Goal: Task Accomplishment & Management: Manage account settings

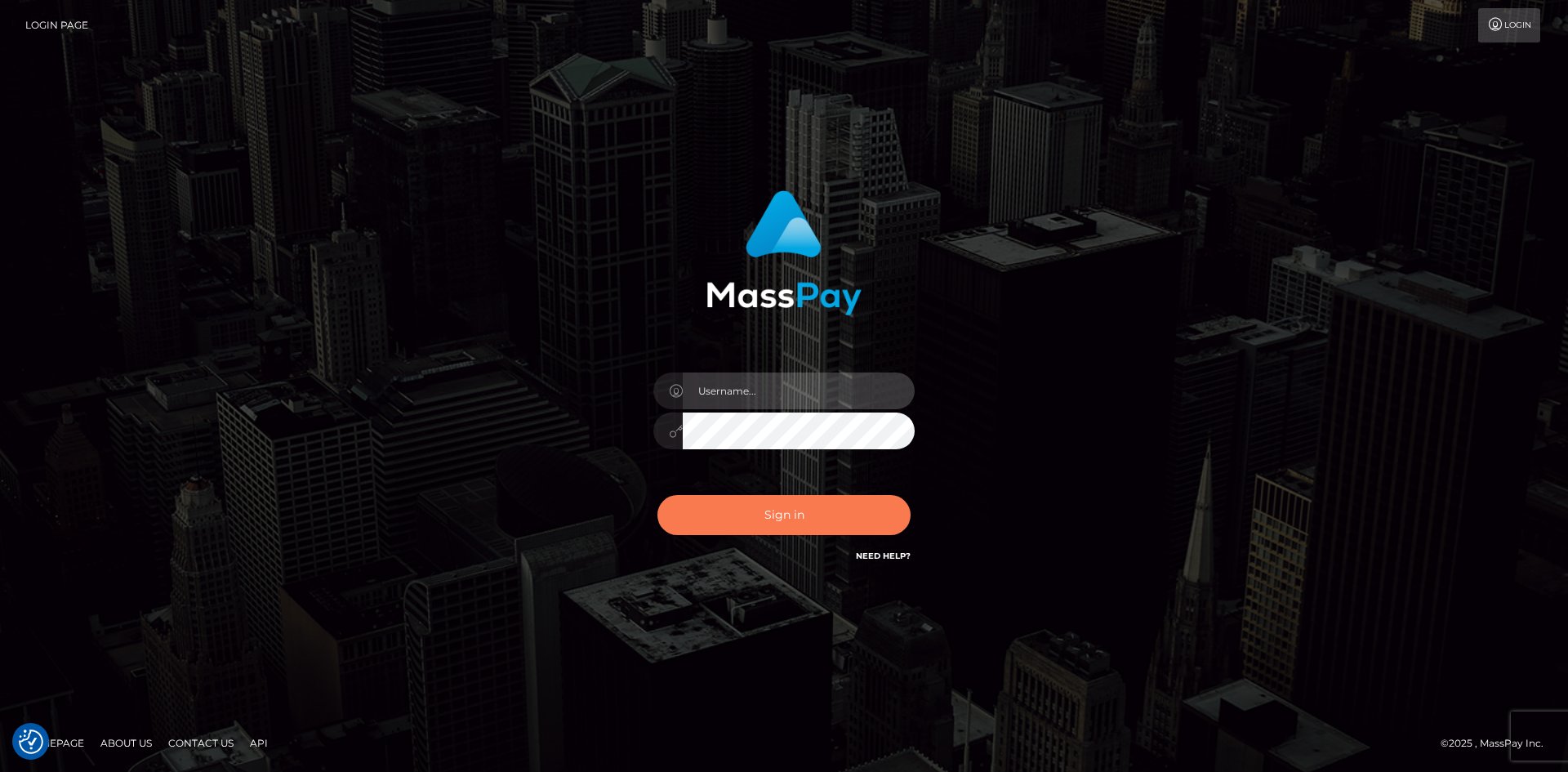
type input "[PERSON_NAME].Springer2"
click at [790, 516] on button "Sign in" at bounding box center [784, 515] width 254 height 40
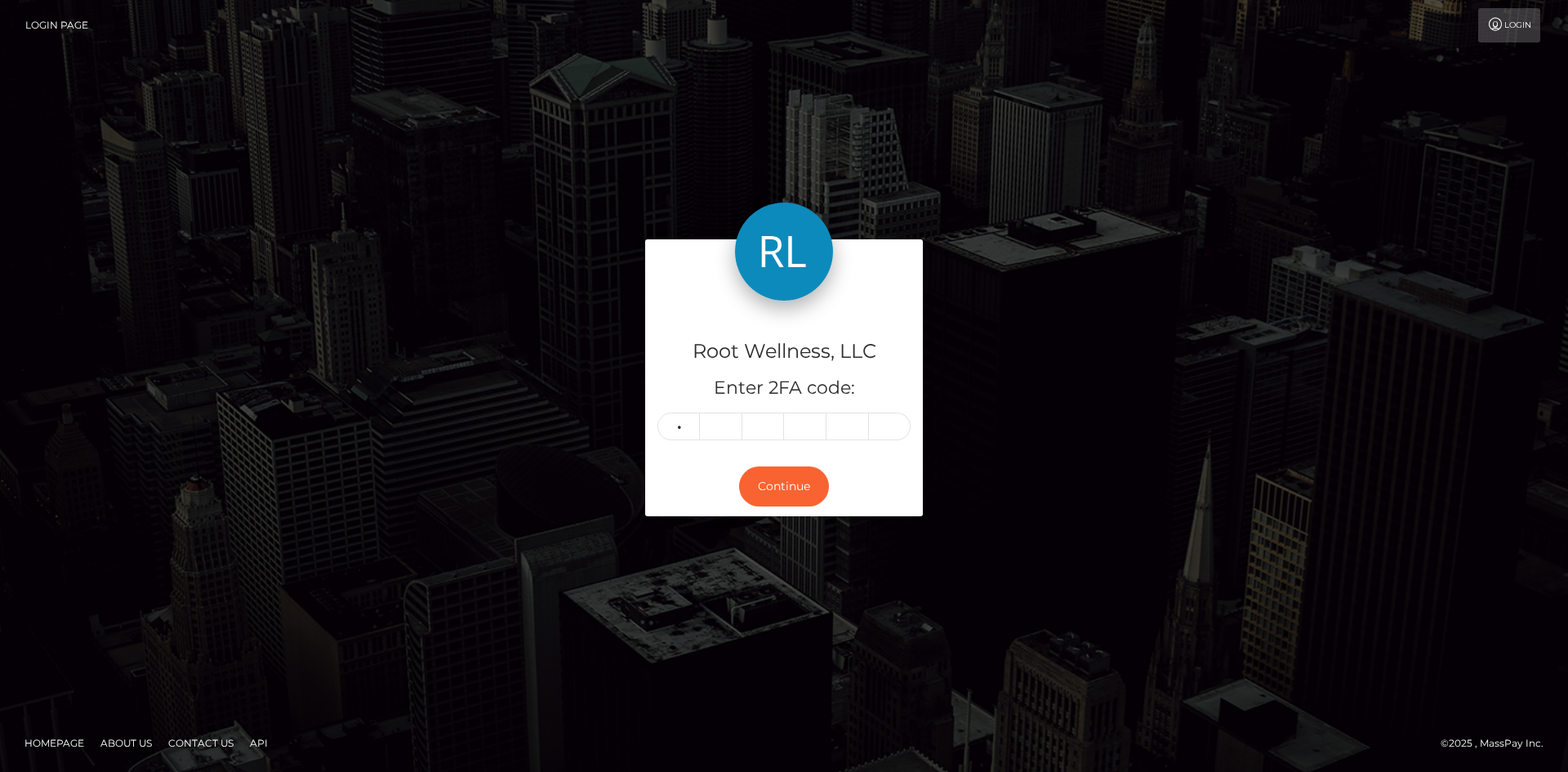
type input "2"
type input "9"
type input "5"
type input "6"
type input "9"
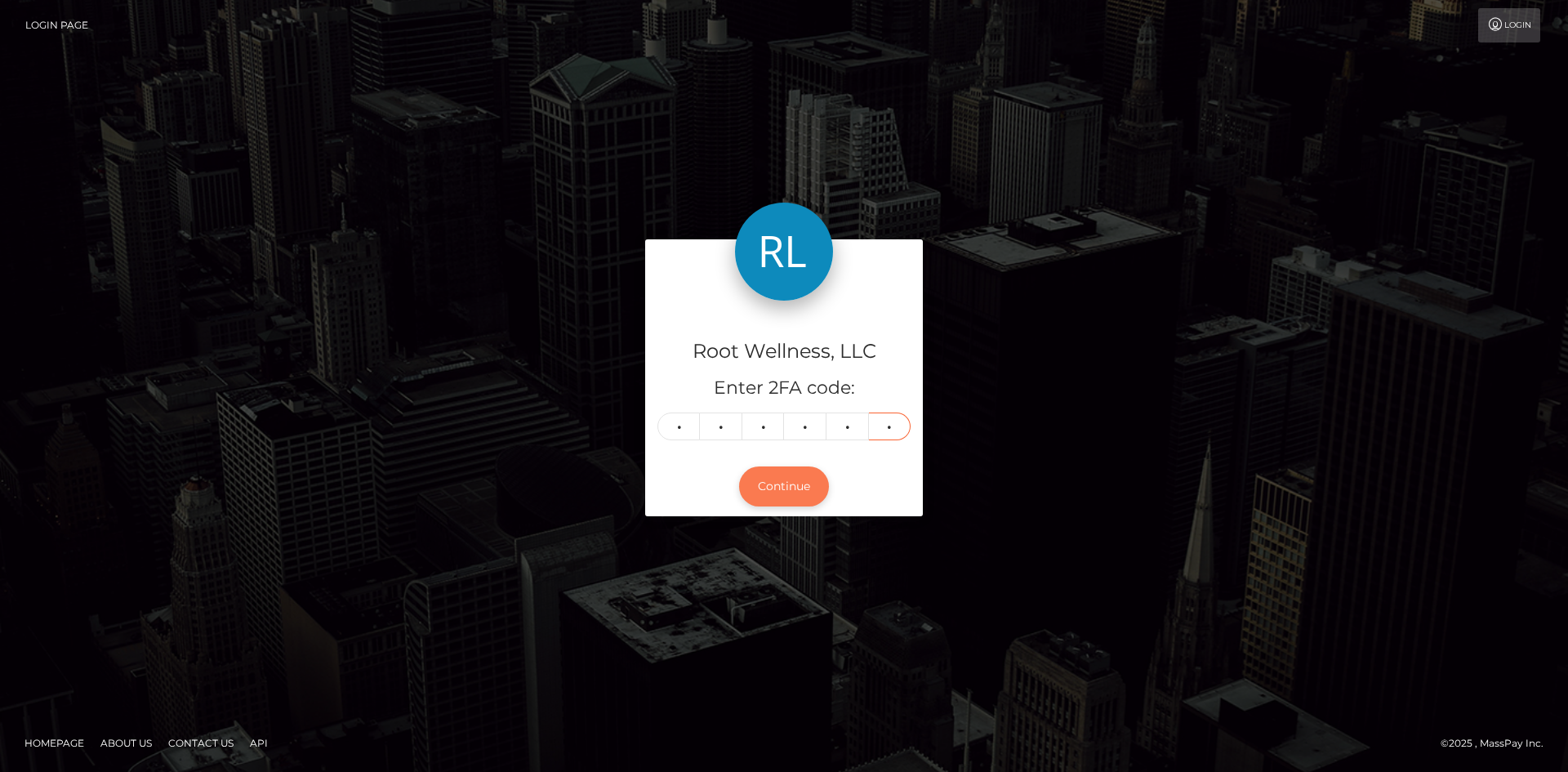
type input "0"
click at [792, 482] on button "Continue" at bounding box center [784, 486] width 90 height 40
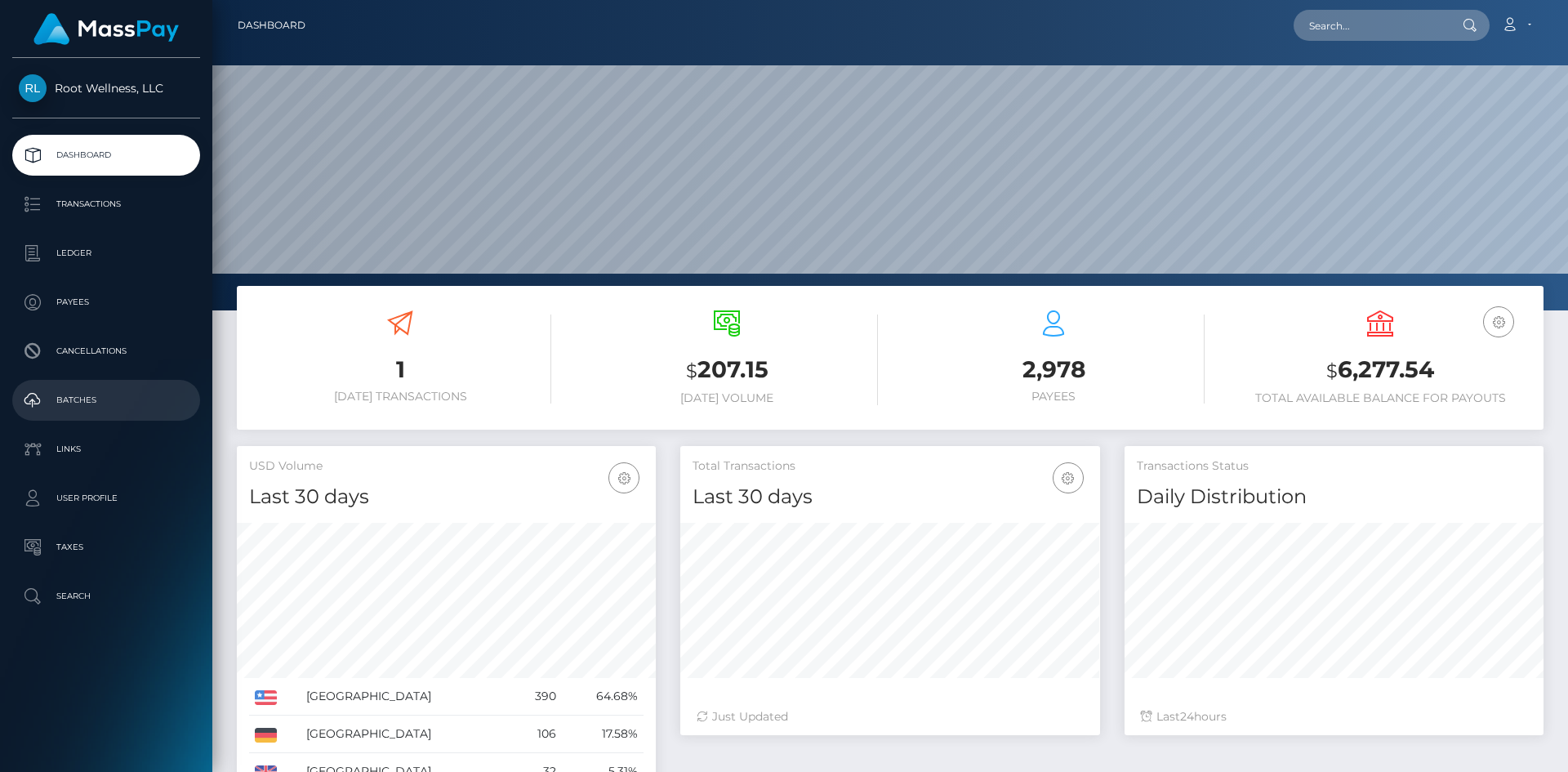
click at [85, 394] on p "Batches" at bounding box center [106, 400] width 174 height 25
